Goal: Task Accomplishment & Management: Manage account settings

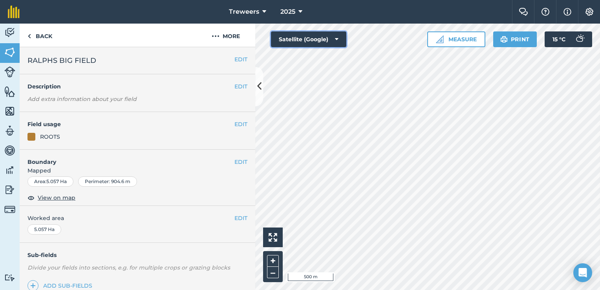
click at [337, 38] on icon at bounding box center [337, 39] width 4 height 8
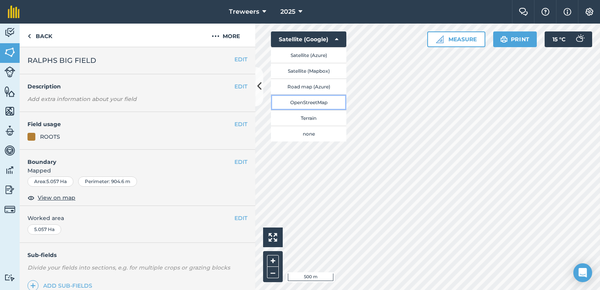
click at [310, 104] on button "OpenStreetMap" at bounding box center [308, 102] width 75 height 16
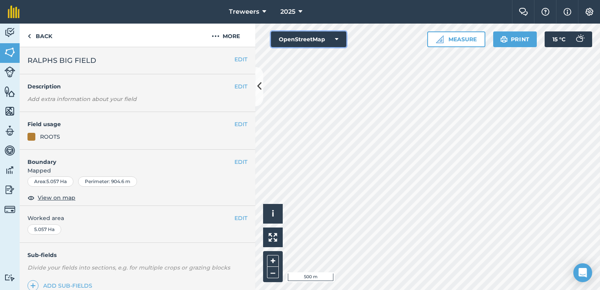
click at [338, 39] on icon at bounding box center [337, 39] width 4 height 8
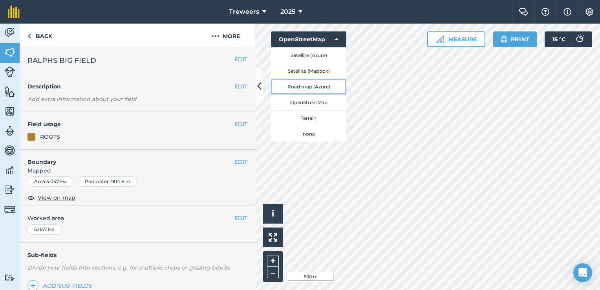
click at [313, 87] on button "Road map (Azure)" at bounding box center [308, 87] width 75 height 16
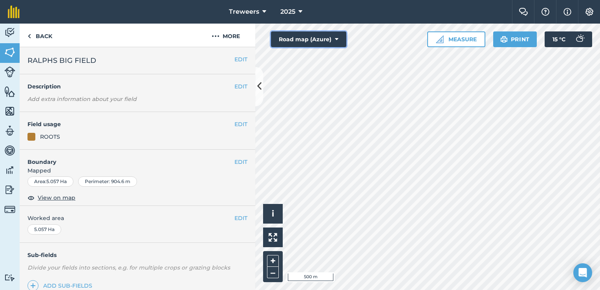
click at [337, 38] on icon at bounding box center [337, 39] width 4 height 8
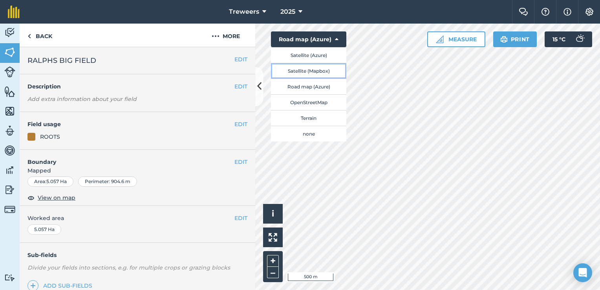
click at [312, 68] on button "Satellite (Mapbox)" at bounding box center [308, 71] width 75 height 16
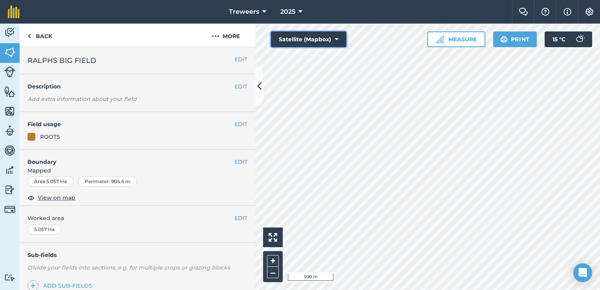
click at [336, 38] on icon at bounding box center [337, 39] width 4 height 8
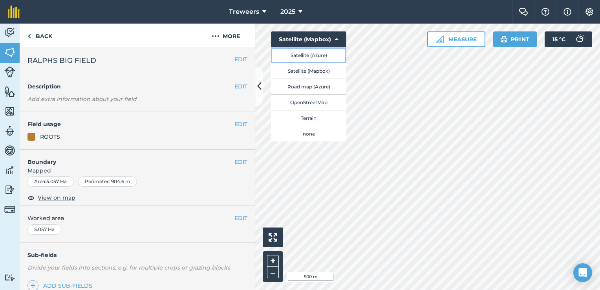
click at [323, 55] on button "Satellite (Azure)" at bounding box center [308, 55] width 75 height 16
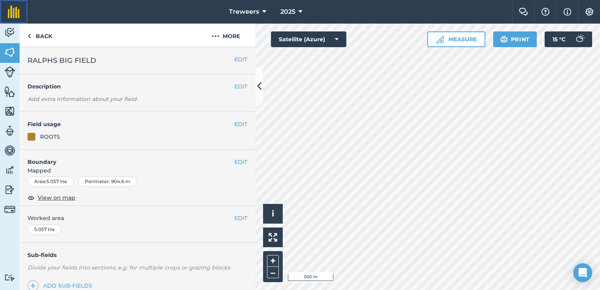
click at [13, 14] on img at bounding box center [14, 11] width 12 height 13
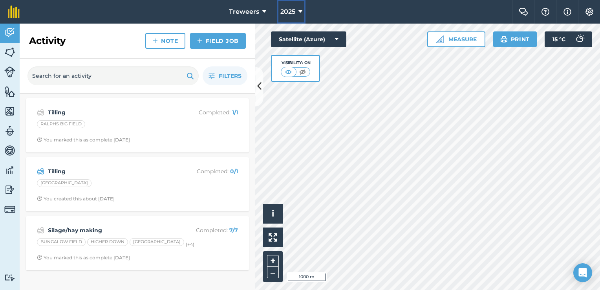
click at [300, 13] on icon at bounding box center [301, 11] width 4 height 9
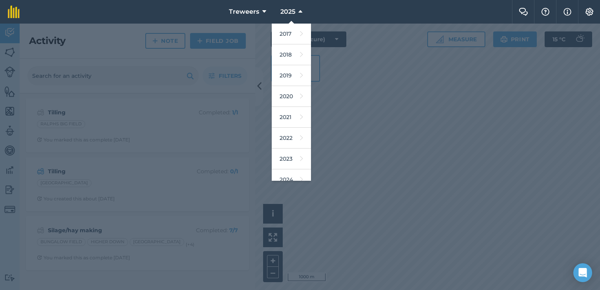
click at [451, 14] on nav "Treweers 2025 2017 2018 2019 2020 2021 2022 2023 2024 2025 2026 2027" at bounding box center [269, 12] width 485 height 24
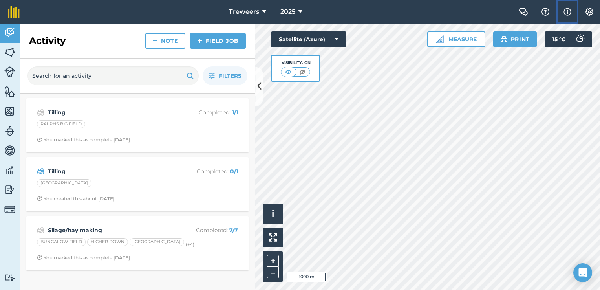
click at [566, 13] on img at bounding box center [568, 11] width 8 height 9
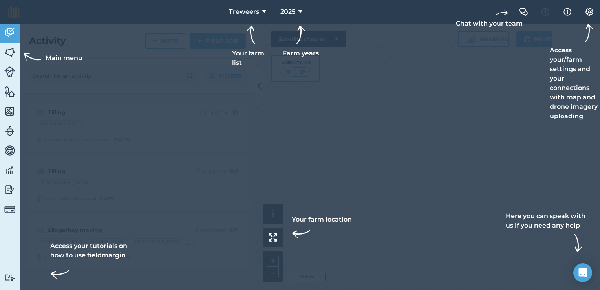
click at [434, 7] on div at bounding box center [300, 12] width 600 height 24
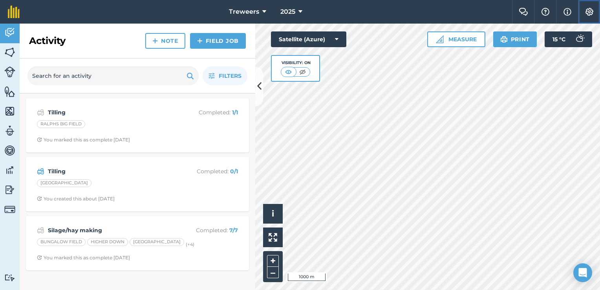
click at [588, 14] on img at bounding box center [589, 12] width 9 height 8
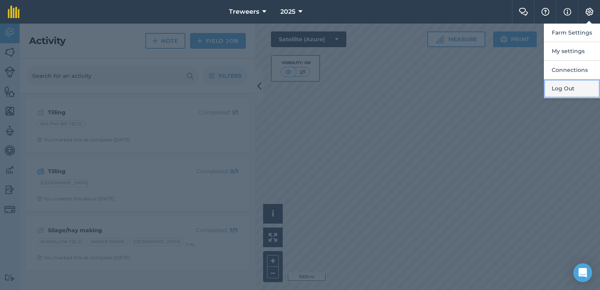
click at [566, 88] on button "Log Out" at bounding box center [572, 88] width 56 height 18
